Goal: Task Accomplishment & Management: Use online tool/utility

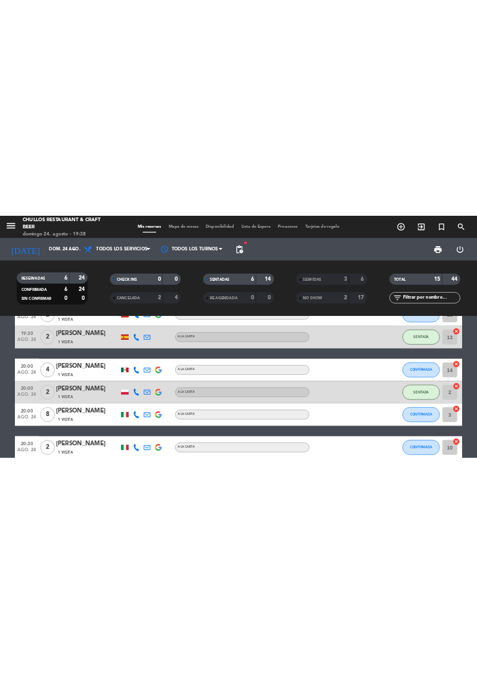
scroll to position [219, 0]
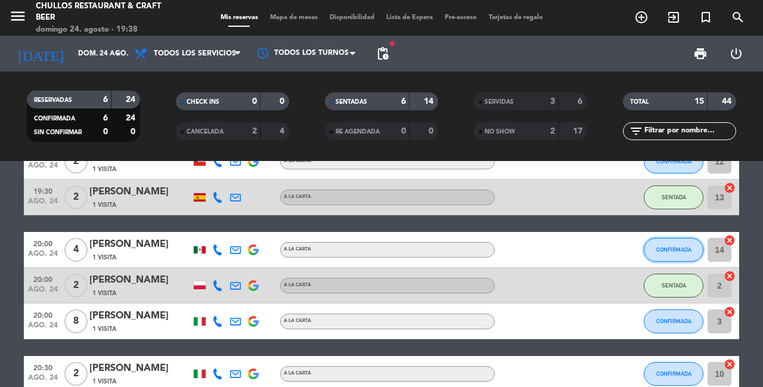
click at [662, 261] on button "CONFIRMADA" at bounding box center [674, 250] width 60 height 24
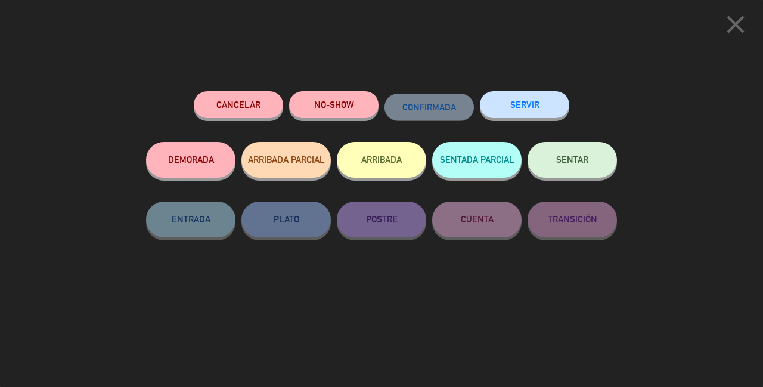
click at [572, 173] on button "SENTAR" at bounding box center [572, 160] width 89 height 36
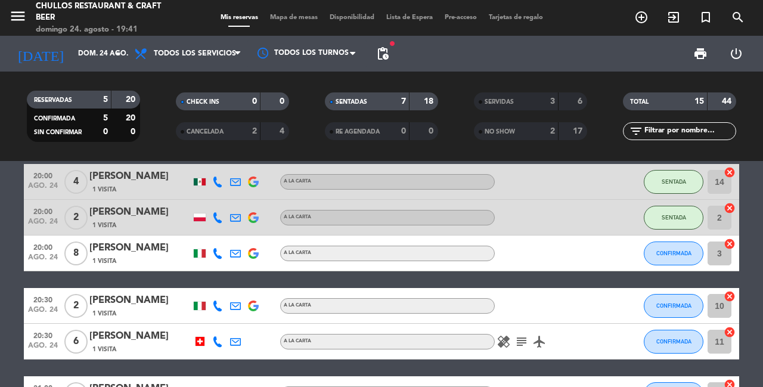
scroll to position [290, 0]
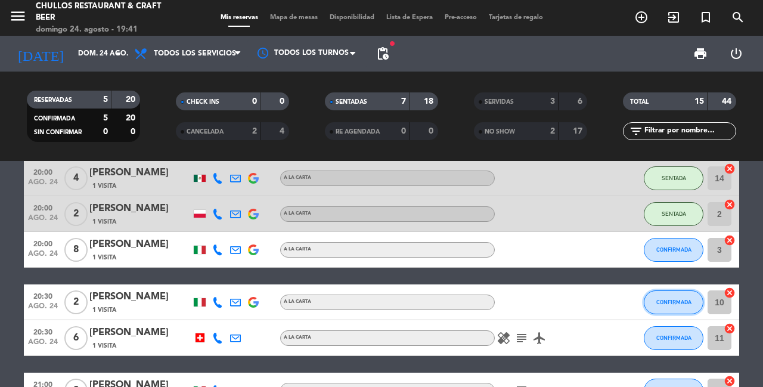
click at [677, 302] on span "CONFIRMADA" at bounding box center [673, 302] width 35 height 7
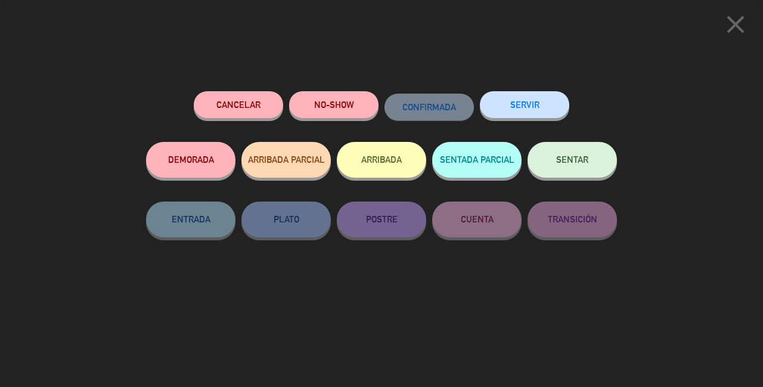
click at [577, 171] on button "SENTAR" at bounding box center [572, 160] width 89 height 36
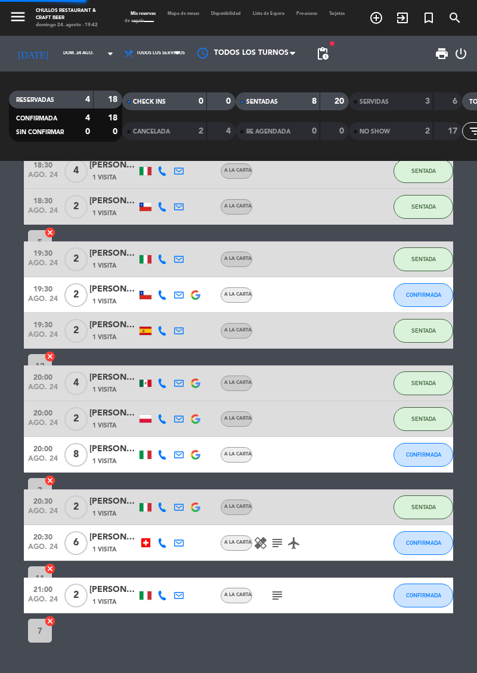
scroll to position [27, 0]
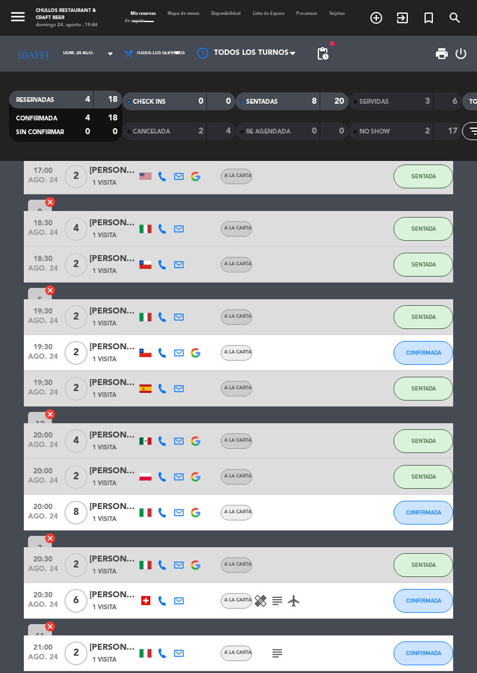
click at [275, 386] on icon "subject" at bounding box center [277, 601] width 14 height 14
click at [272, 386] on icon "subject" at bounding box center [277, 601] width 14 height 14
click at [273, 386] on icon "subject" at bounding box center [277, 601] width 14 height 14
click at [296, 386] on div "17:00 [DATE] 2 [PERSON_NAME] 1 Visita A la carta SENTADA 9 cancel 18:30 [DATE] …" at bounding box center [238, 417] width 477 height 512
click at [430, 386] on button "CONFIRMADA" at bounding box center [424, 513] width 60 height 24
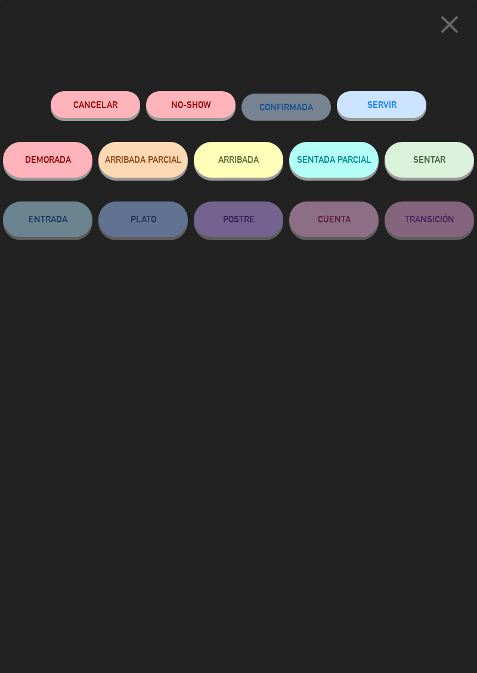
click at [429, 173] on button "SENTAR" at bounding box center [429, 160] width 89 height 36
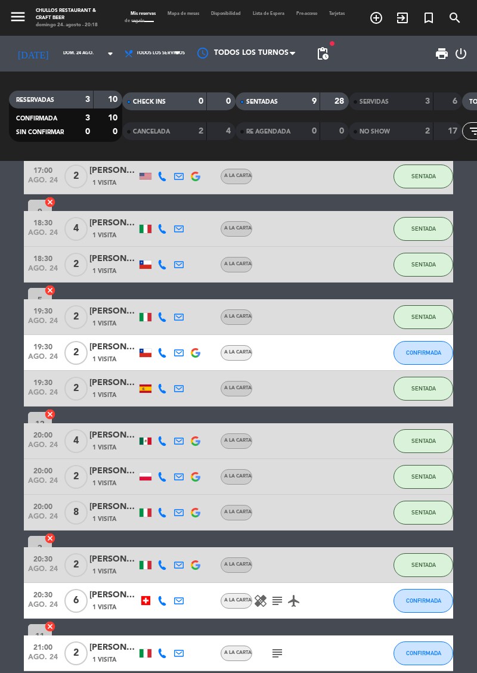
scroll to position [25, 0]
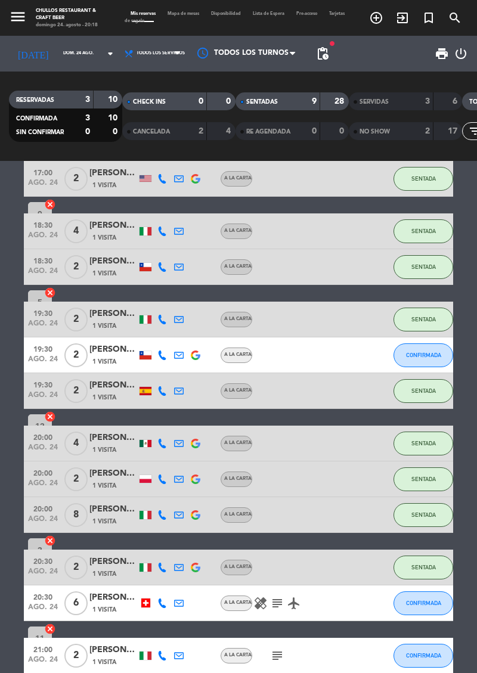
click at [161, 386] on icon at bounding box center [162, 604] width 10 height 10
click at [190, 386] on span at bounding box center [195, 585] width 10 height 10
